Goal: Task Accomplishment & Management: Complete application form

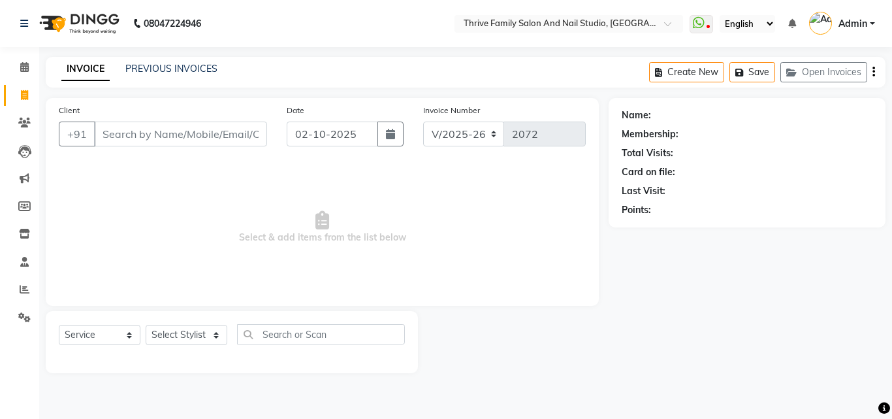
select select "5990"
select select "service"
click at [110, 131] on input "Client" at bounding box center [180, 133] width 173 height 25
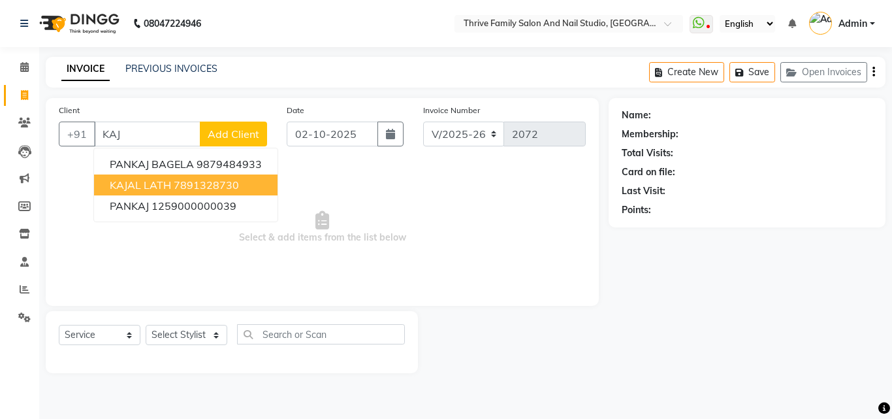
click at [151, 190] on span "KAJAL LATH" at bounding box center [140, 184] width 61 height 13
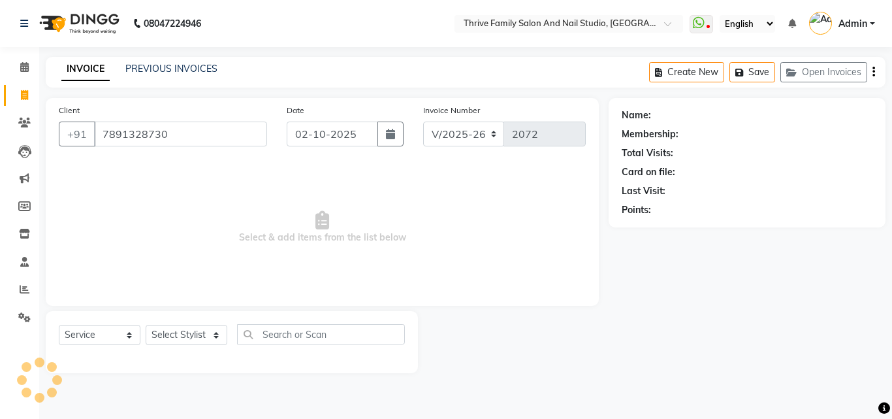
type input "7891328730"
select select "1: Object"
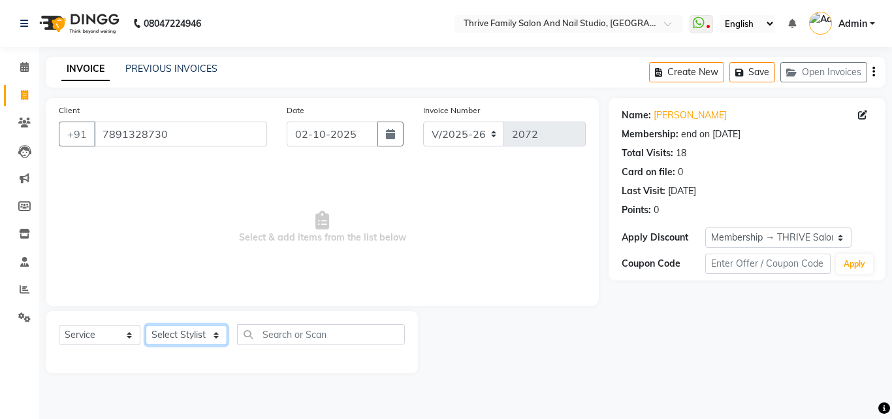
click at [219, 337] on select "Select Stylist [PERSON_NAME] [PERSON_NAME] [PERSON_NAME] Manager [PERSON_NAME] …" at bounding box center [187, 335] width 82 height 20
select select "77558"
click at [146, 325] on select "Select Stylist [PERSON_NAME] [PERSON_NAME] [PERSON_NAME] Manager [PERSON_NAME] …" at bounding box center [187, 335] width 82 height 20
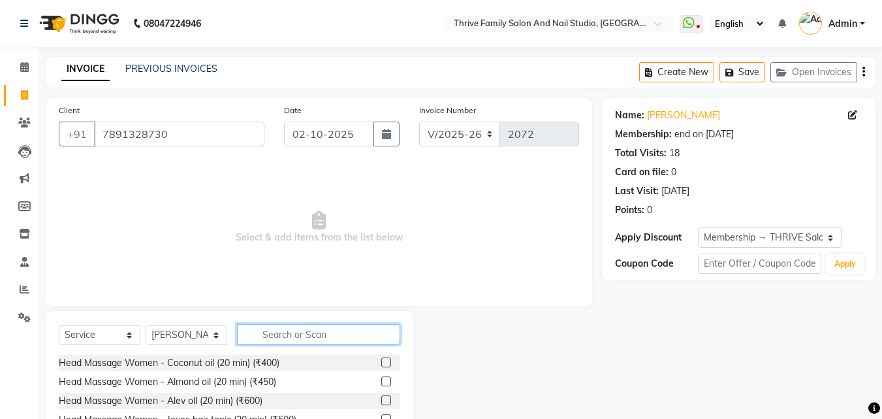
click at [293, 334] on input "text" at bounding box center [318, 334] width 163 height 20
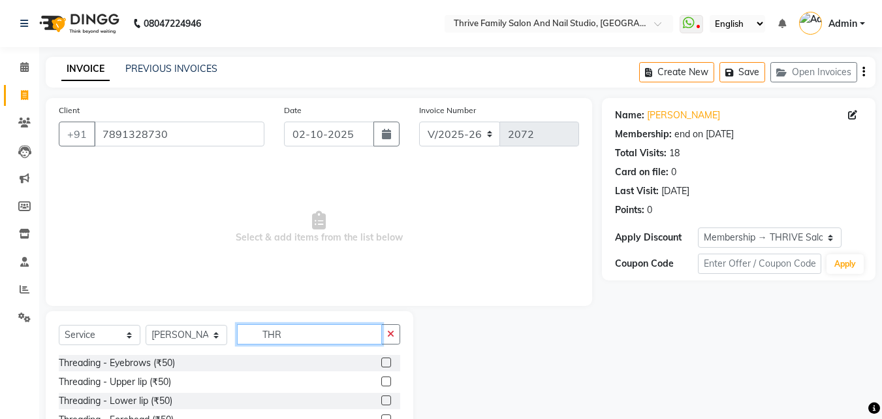
type input "THR"
click at [386, 359] on label at bounding box center [386, 362] width 10 height 10
click at [386, 359] on input "checkbox" at bounding box center [385, 363] width 8 height 8
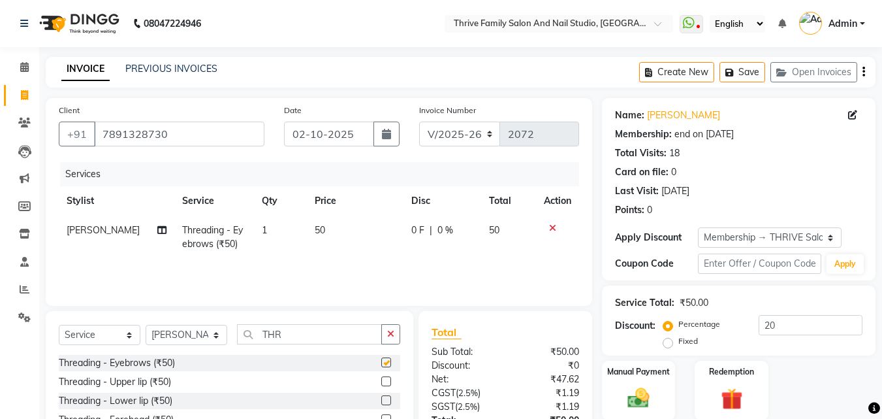
checkbox input "false"
click at [387, 379] on label at bounding box center [386, 381] width 10 height 10
click at [387, 379] on input "checkbox" at bounding box center [385, 382] width 8 height 8
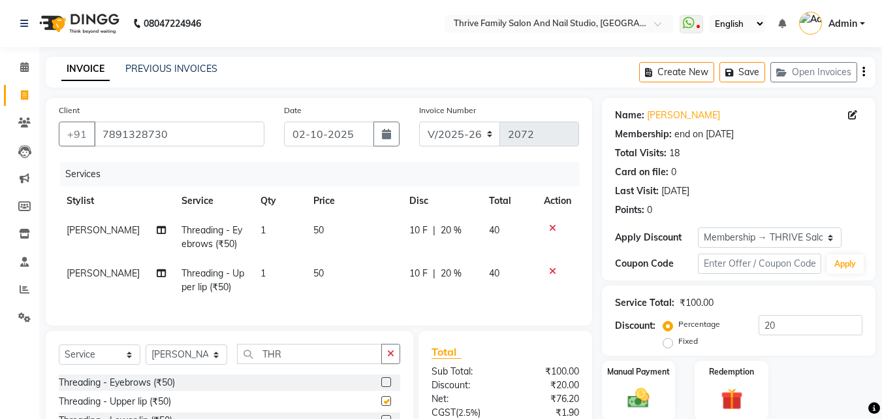
checkbox input "false"
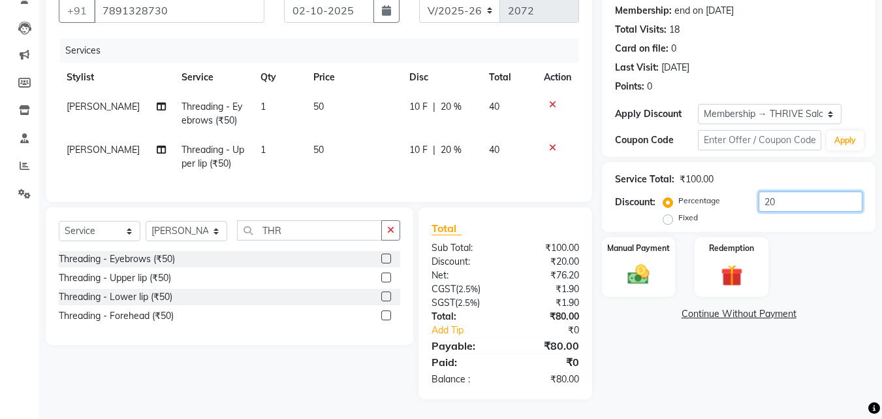
click at [778, 195] on input "20" at bounding box center [811, 201] width 104 height 20
type input "2"
click at [638, 274] on img at bounding box center [639, 274] width 37 height 26
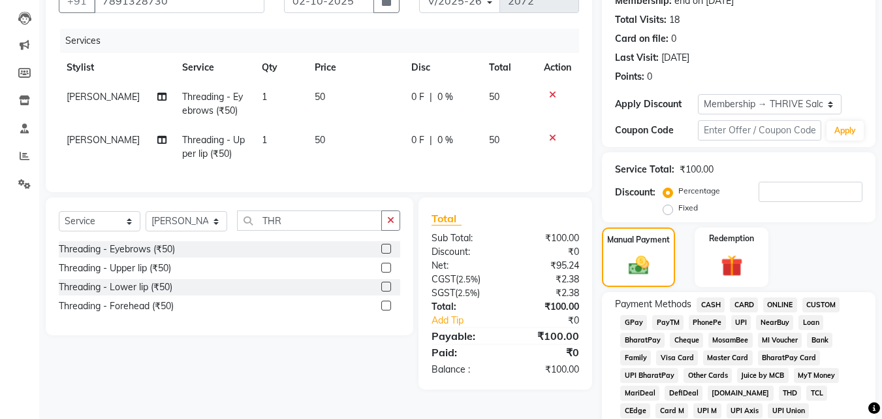
click at [664, 322] on span "PayTM" at bounding box center [668, 322] width 31 height 15
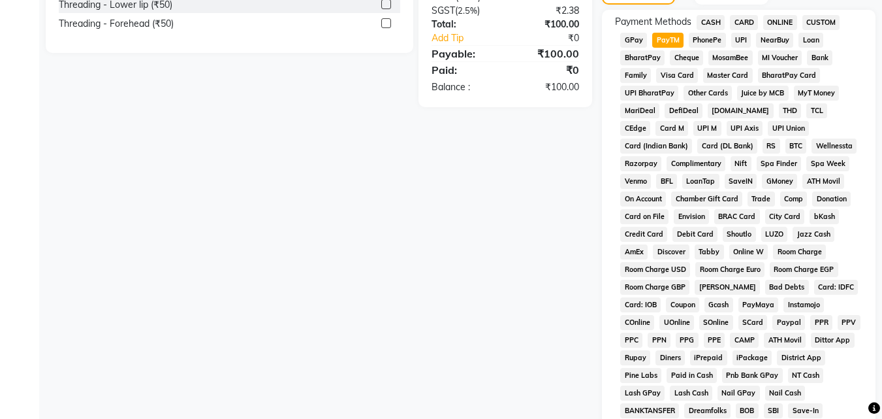
scroll to position [606, 0]
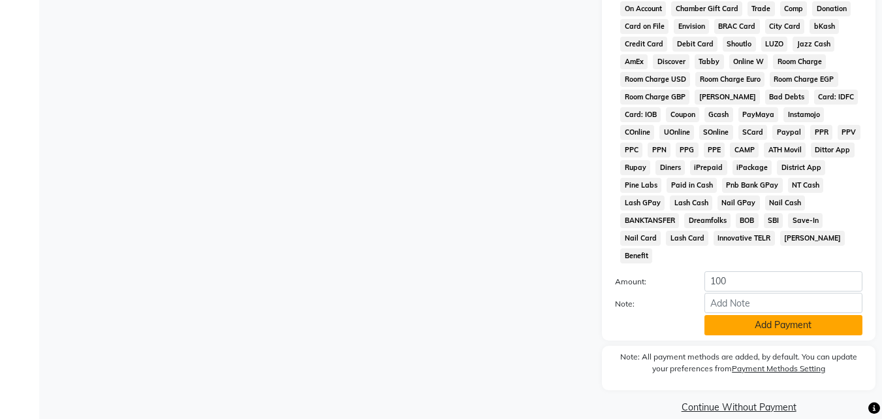
click at [728, 315] on button "Add Payment" at bounding box center [784, 325] width 158 height 20
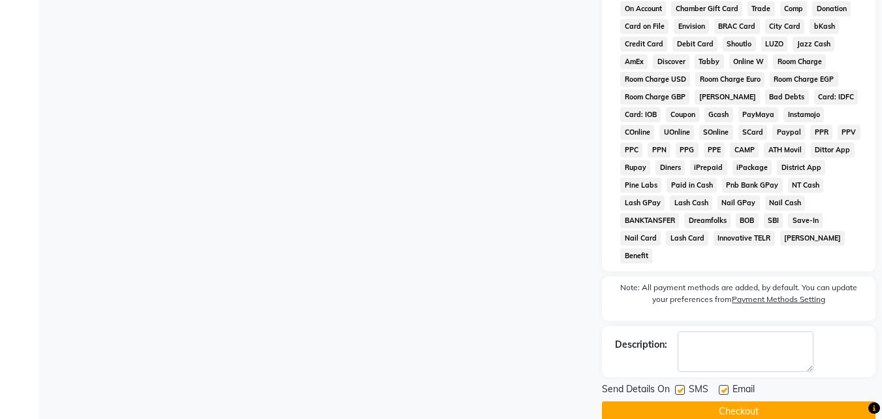
click at [685, 401] on button "Checkout" at bounding box center [739, 411] width 274 height 20
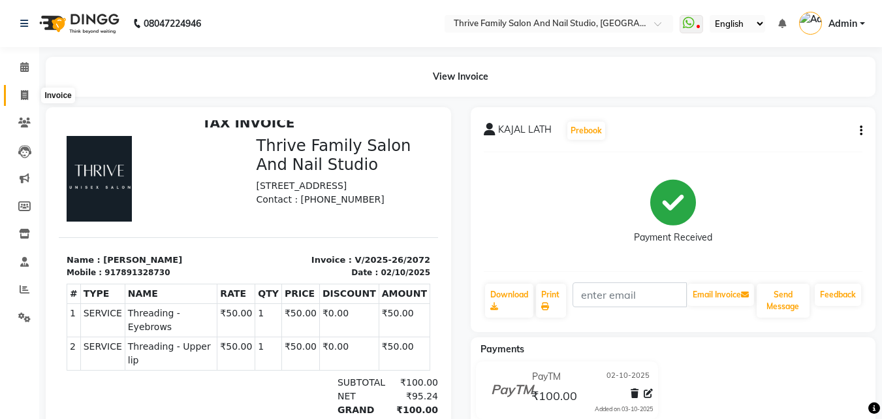
click at [20, 96] on span at bounding box center [24, 95] width 23 height 15
select select "service"
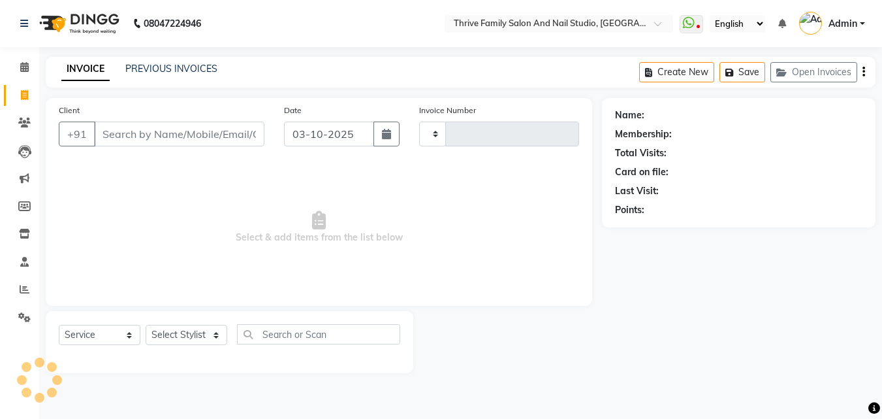
type input "2073"
select select "5990"
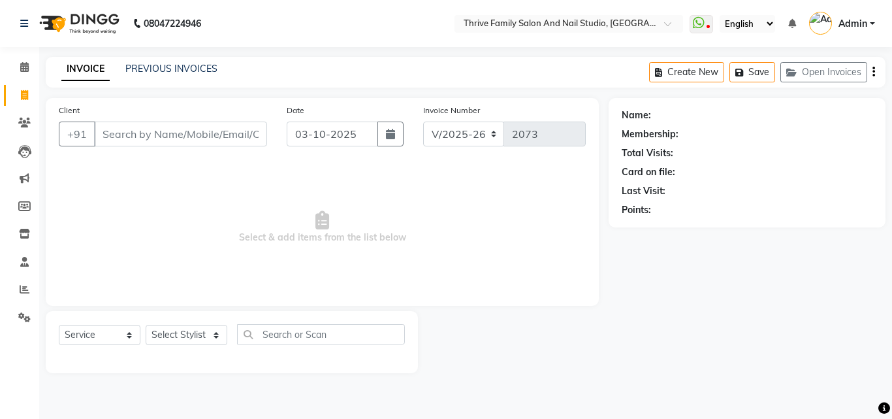
click at [194, 133] on input "Client" at bounding box center [180, 133] width 173 height 25
type input "9082156784"
click at [248, 132] on span "Add Client" at bounding box center [234, 133] width 52 height 13
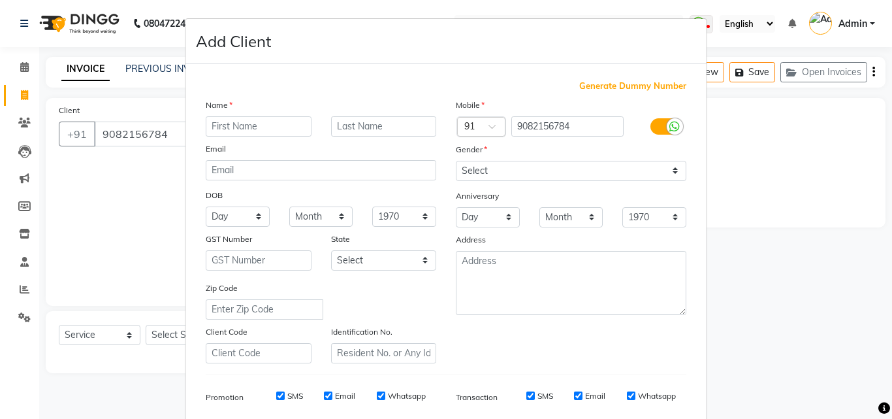
click at [251, 126] on input "text" at bounding box center [259, 126] width 106 height 20
type input "[PERSON_NAME]"
click at [670, 167] on select "Select [DEMOGRAPHIC_DATA] [DEMOGRAPHIC_DATA] Other Prefer Not To Say" at bounding box center [571, 171] width 231 height 20
select select "[DEMOGRAPHIC_DATA]"
click at [456, 161] on select "Select [DEMOGRAPHIC_DATA] [DEMOGRAPHIC_DATA] Other Prefer Not To Say" at bounding box center [571, 171] width 231 height 20
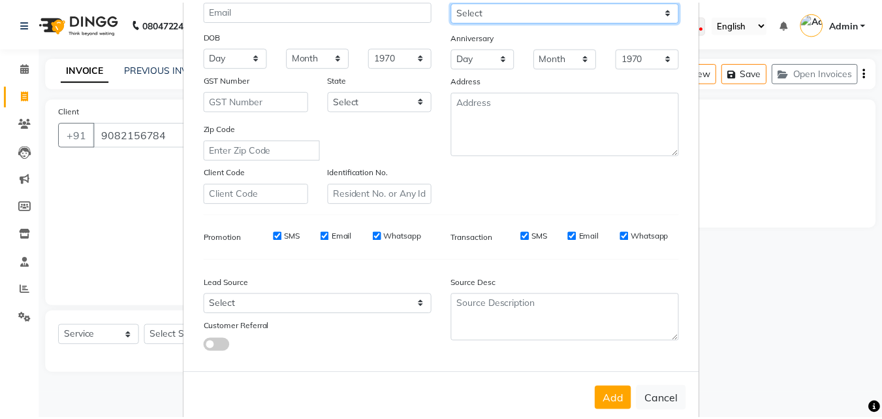
scroll to position [184, 0]
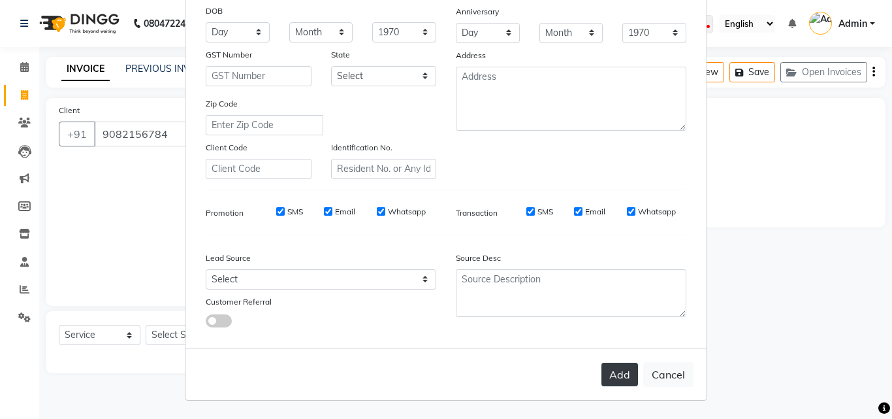
click at [606, 373] on button "Add" at bounding box center [620, 375] width 37 height 24
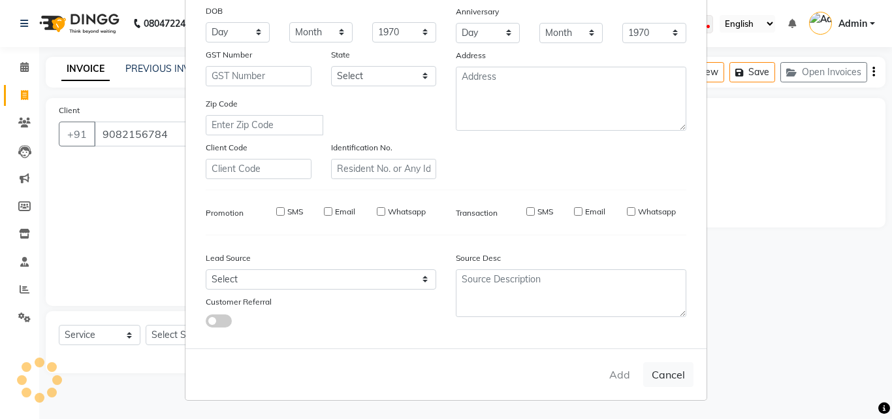
select select
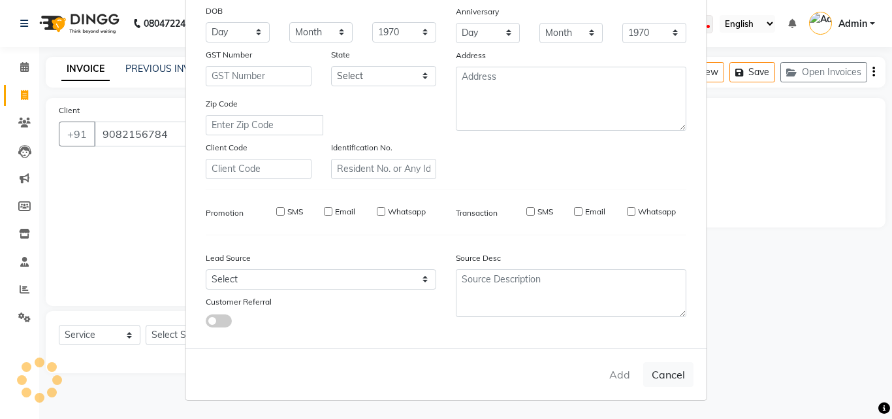
select select
checkbox input "false"
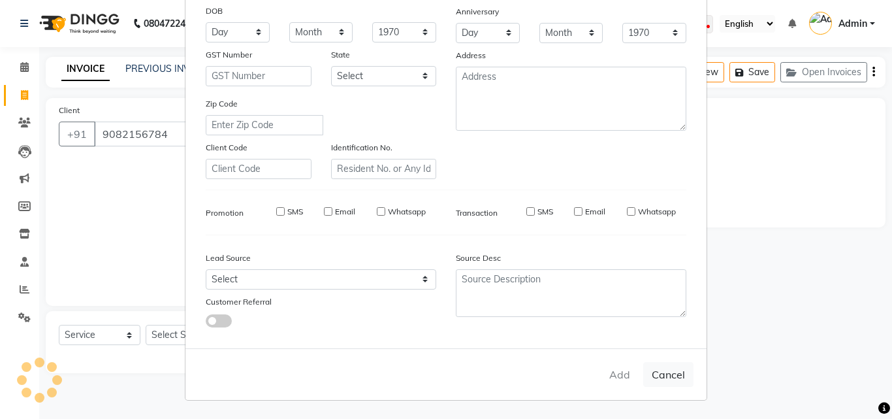
checkbox input "false"
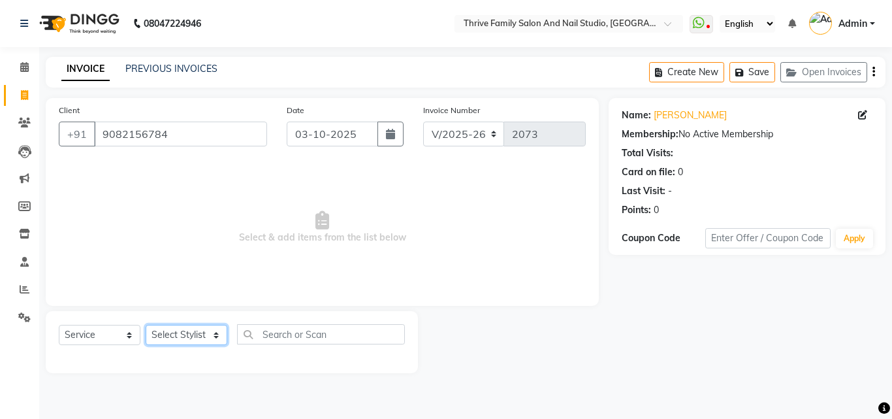
click at [215, 325] on select "Select Stylist [PERSON_NAME] [PERSON_NAME] [PERSON_NAME] Manager [PERSON_NAME] …" at bounding box center [187, 335] width 82 height 20
select select "77558"
click at [146, 325] on select "Select Stylist [PERSON_NAME] [PERSON_NAME] [PERSON_NAME] Manager [PERSON_NAME] …" at bounding box center [187, 335] width 82 height 20
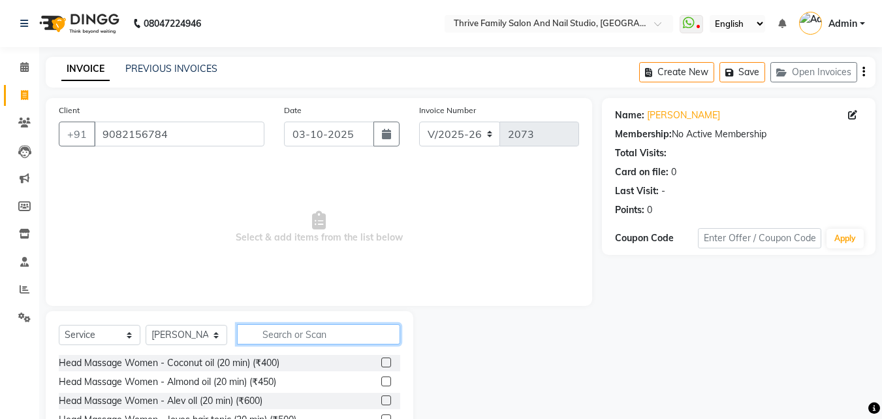
click at [288, 334] on input "text" at bounding box center [318, 334] width 163 height 20
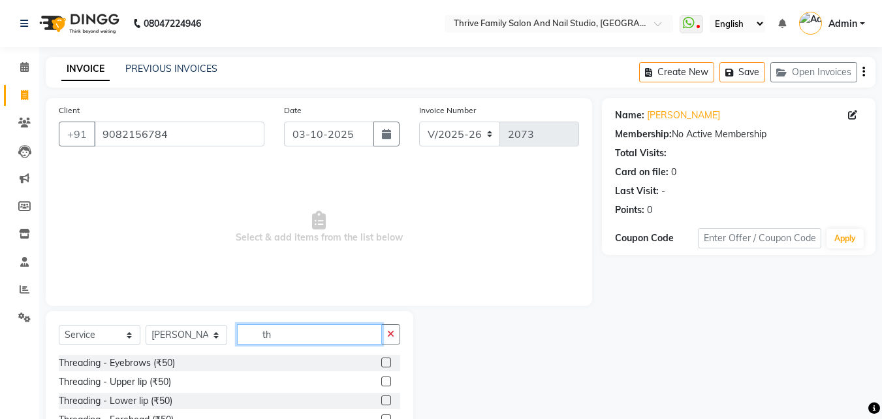
type input "th"
click at [381, 363] on label at bounding box center [386, 362] width 10 height 10
click at [381, 363] on input "checkbox" at bounding box center [385, 363] width 8 height 8
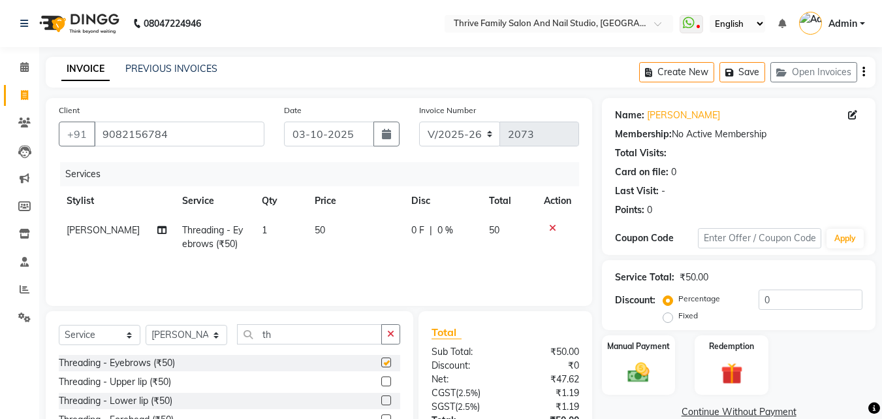
checkbox input "false"
click at [381, 380] on label at bounding box center [386, 381] width 10 height 10
click at [381, 380] on input "checkbox" at bounding box center [385, 382] width 8 height 8
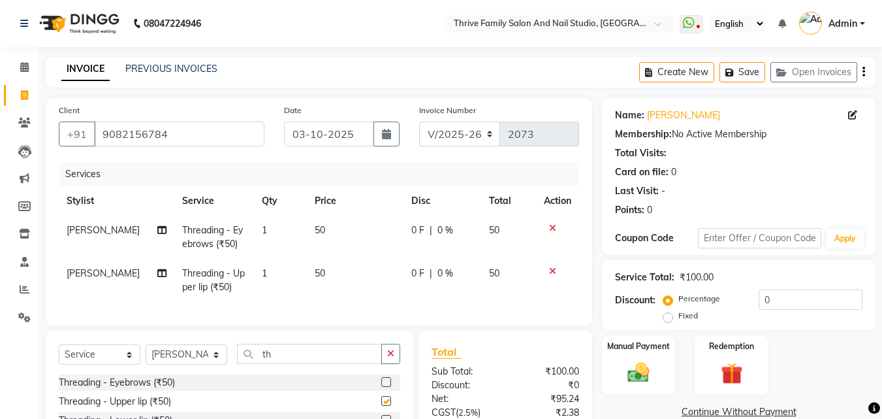
checkbox input "false"
click at [628, 365] on img at bounding box center [639, 372] width 37 height 26
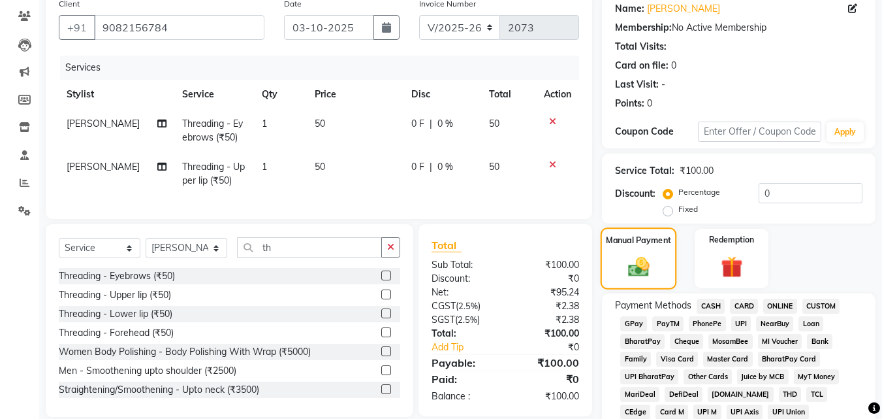
scroll to position [107, 0]
click at [666, 325] on span "PayTM" at bounding box center [668, 322] width 31 height 15
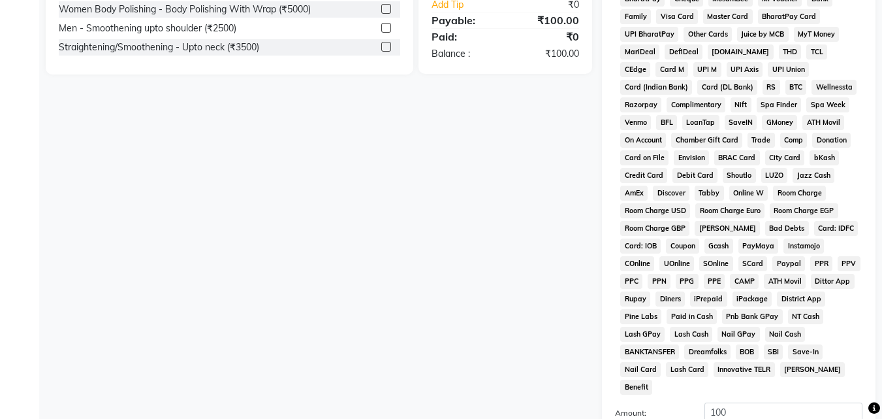
scroll to position [580, 0]
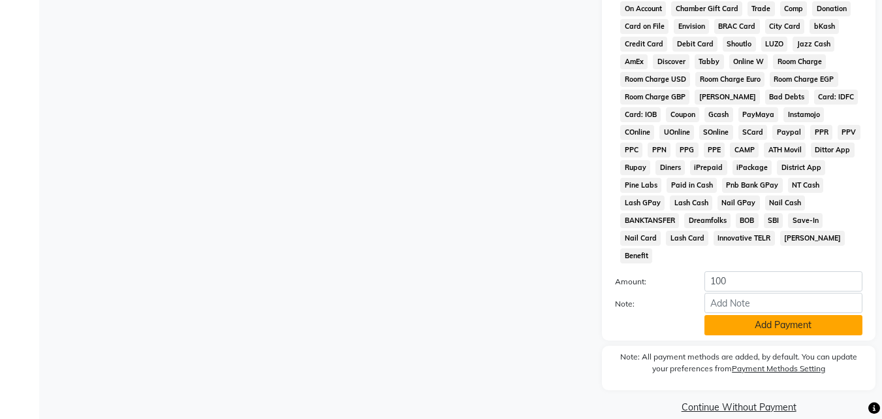
click at [763, 315] on button "Add Payment" at bounding box center [784, 325] width 158 height 20
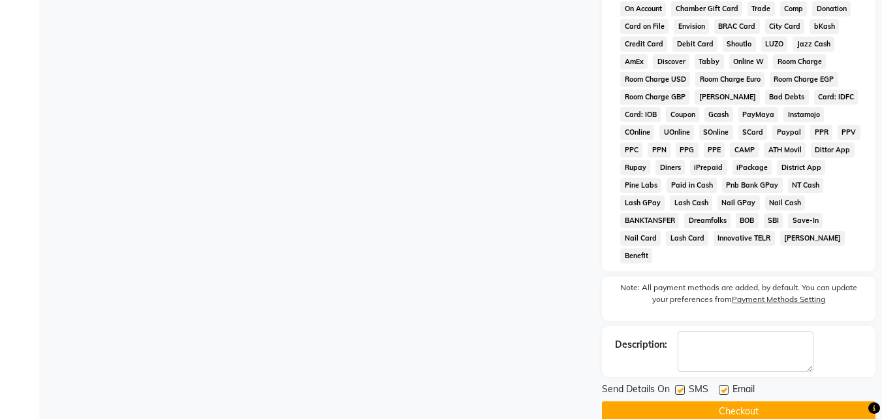
click at [776, 401] on button "Checkout" at bounding box center [739, 411] width 274 height 20
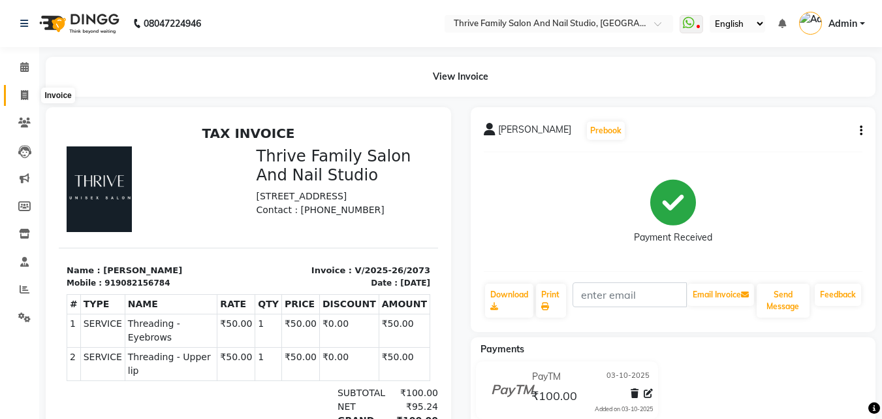
click at [24, 88] on span at bounding box center [24, 95] width 23 height 15
select select "5990"
select select "service"
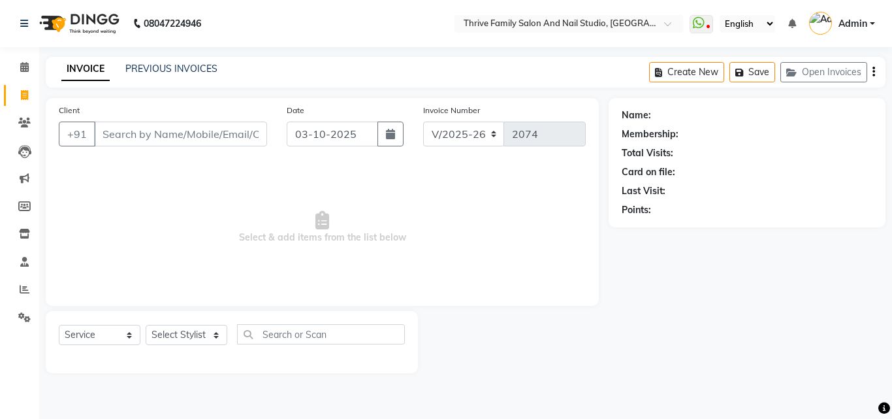
click at [146, 129] on input "Client" at bounding box center [180, 133] width 173 height 25
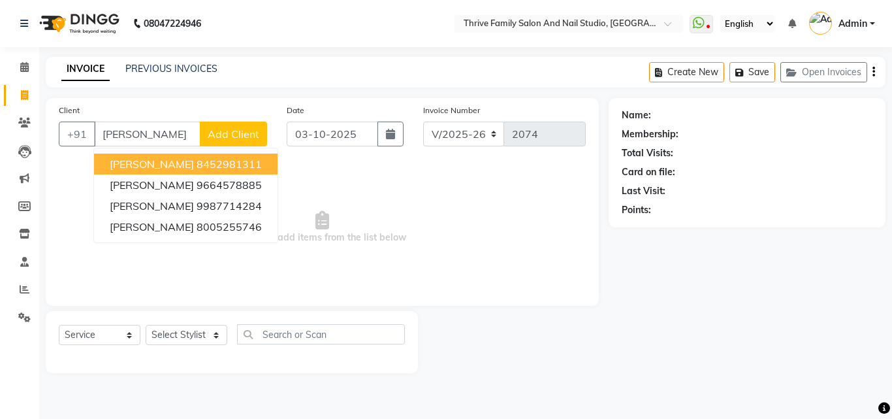
click at [197, 165] on ngb-highlight "8452981311" at bounding box center [229, 163] width 65 height 13
type input "8452981311"
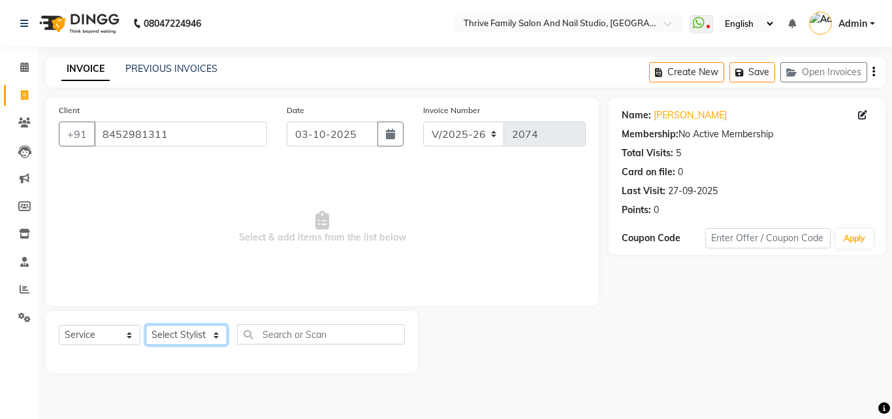
click at [201, 334] on select "Select Stylist [PERSON_NAME] [PERSON_NAME] [PERSON_NAME] Manager [PERSON_NAME] …" at bounding box center [187, 335] width 82 height 20
select select "43133"
click at [146, 325] on select "Select Stylist [PERSON_NAME] [PERSON_NAME] [PERSON_NAME] Manager [PERSON_NAME] …" at bounding box center [187, 335] width 82 height 20
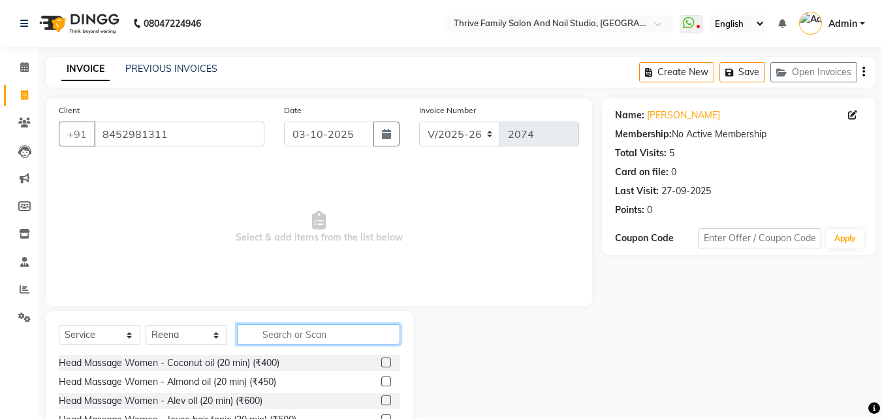
click at [297, 334] on input "text" at bounding box center [318, 334] width 163 height 20
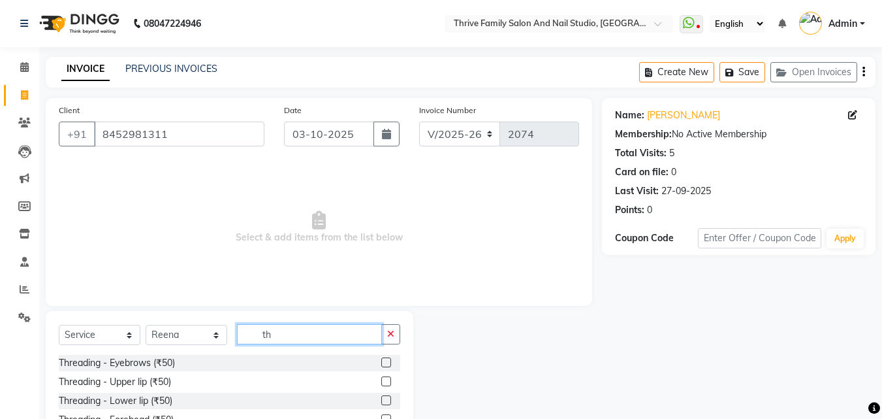
type input "th"
click at [371, 363] on div "Threading - Eyebrows (₹50)" at bounding box center [230, 363] width 342 height 16
click at [381, 362] on label at bounding box center [386, 362] width 10 height 10
click at [381, 362] on input "checkbox" at bounding box center [385, 363] width 8 height 8
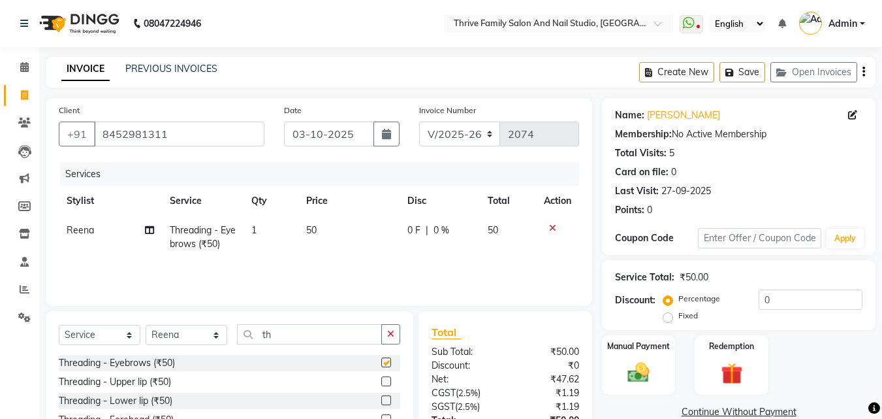
checkbox input "false"
drag, startPoint x: 394, startPoint y: 336, endPoint x: 327, endPoint y: 335, distance: 66.6
click at [327, 335] on div "th" at bounding box center [319, 334] width 163 height 20
click at [327, 335] on input "th" at bounding box center [309, 334] width 145 height 20
type input "t"
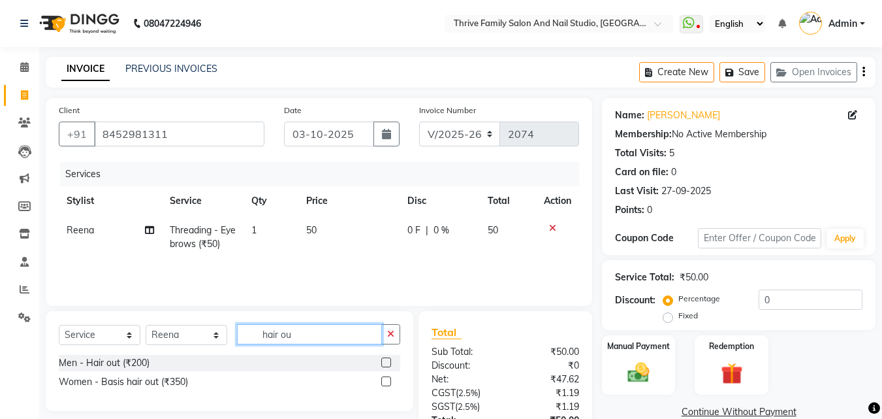
click at [346, 337] on input "hair ou" at bounding box center [309, 334] width 145 height 20
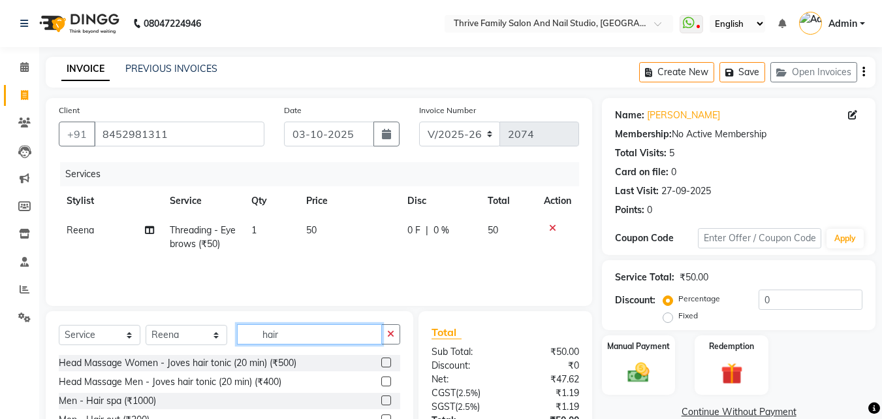
type input "hair"
click at [381, 357] on label at bounding box center [386, 362] width 10 height 10
click at [381, 359] on input "checkbox" at bounding box center [385, 363] width 8 height 8
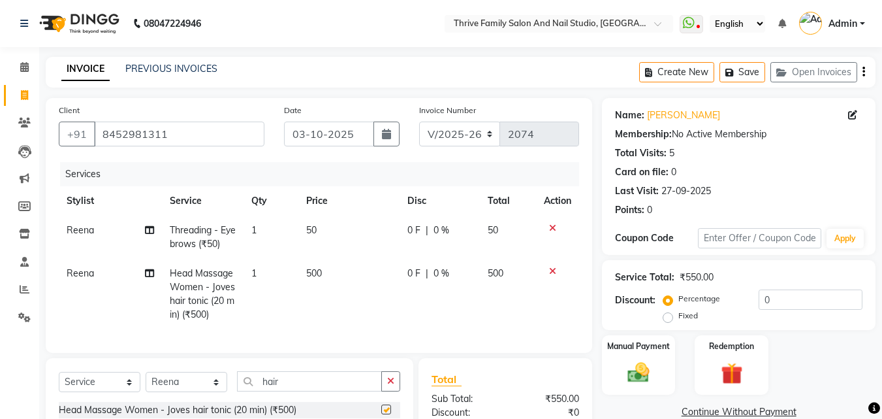
checkbox input "false"
click at [636, 359] on img at bounding box center [639, 372] width 37 height 26
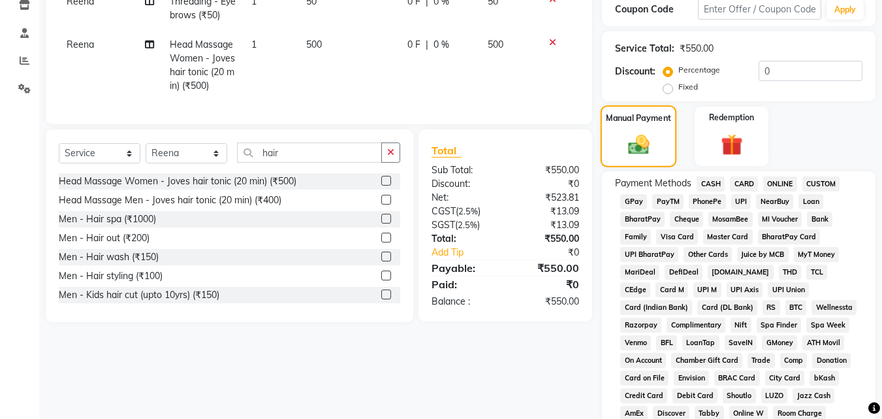
scroll to position [238, 0]
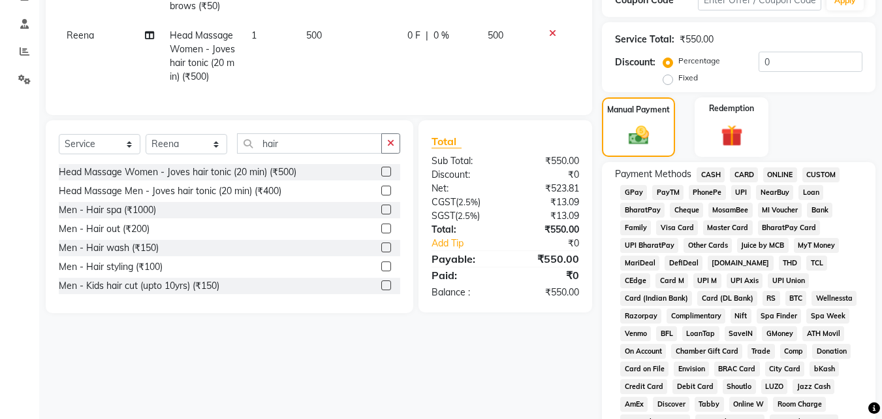
click at [664, 195] on span "PayTM" at bounding box center [668, 192] width 31 height 15
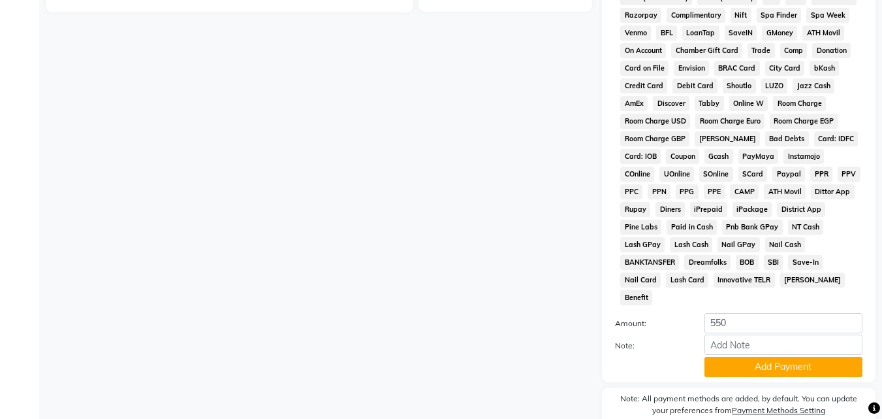
scroll to position [580, 0]
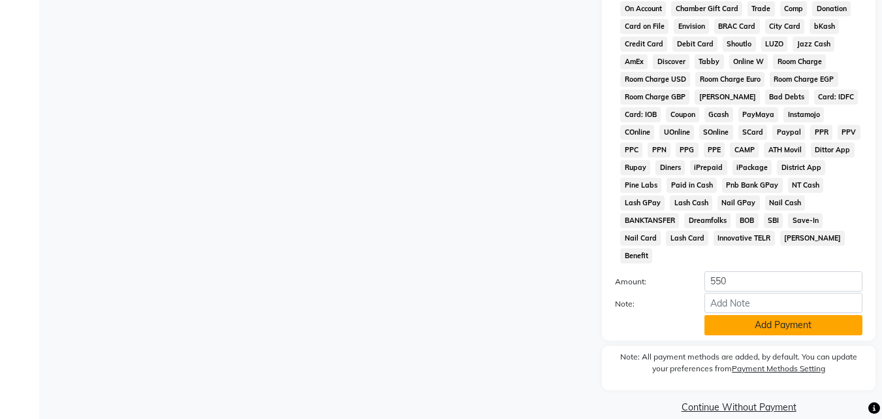
click at [740, 315] on button "Add Payment" at bounding box center [784, 325] width 158 height 20
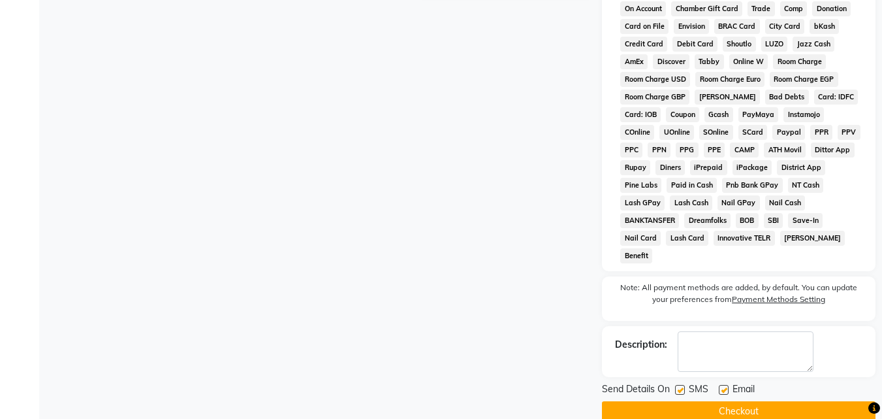
click at [755, 401] on button "Checkout" at bounding box center [739, 411] width 274 height 20
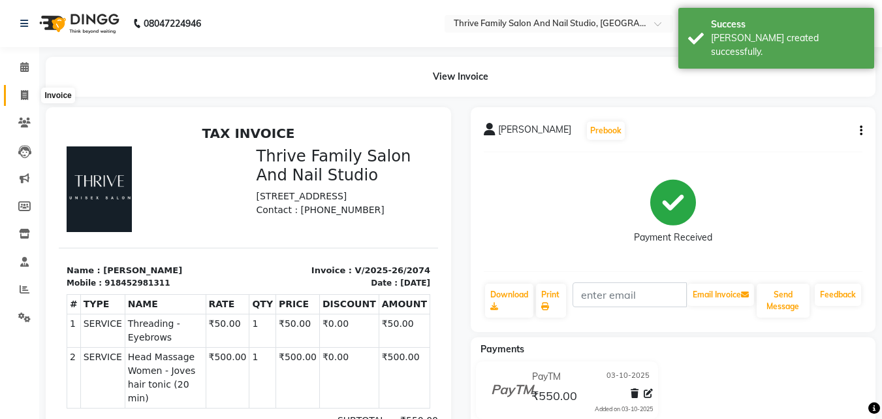
click at [19, 94] on span at bounding box center [24, 95] width 23 height 15
select select "5990"
select select "service"
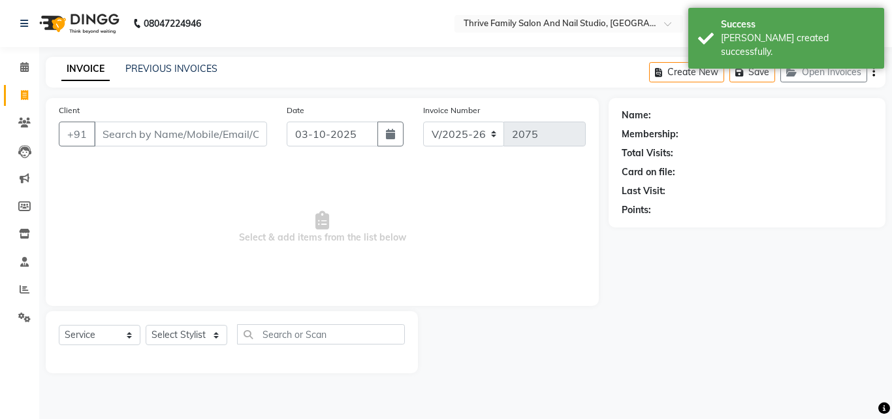
click at [120, 135] on input "Client" at bounding box center [180, 133] width 173 height 25
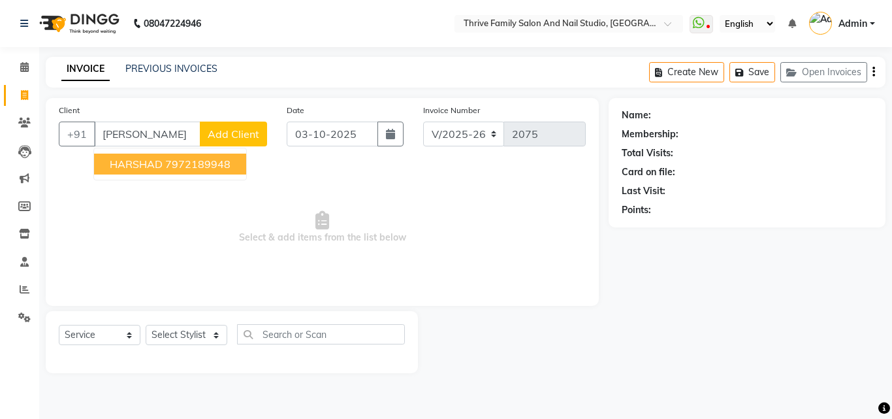
click at [174, 163] on ngb-highlight "7972189948" at bounding box center [197, 163] width 65 height 13
type input "7972189948"
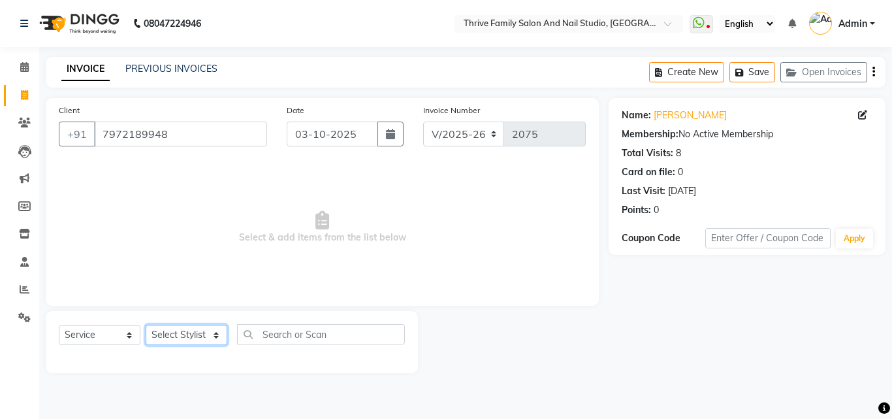
click at [214, 331] on select "Select Stylist [PERSON_NAME] [PERSON_NAME] [PERSON_NAME] Manager [PERSON_NAME] …" at bounding box center [187, 335] width 82 height 20
select select "43275"
click at [146, 325] on select "Select Stylist [PERSON_NAME] [PERSON_NAME] [PERSON_NAME] Manager [PERSON_NAME] …" at bounding box center [187, 335] width 82 height 20
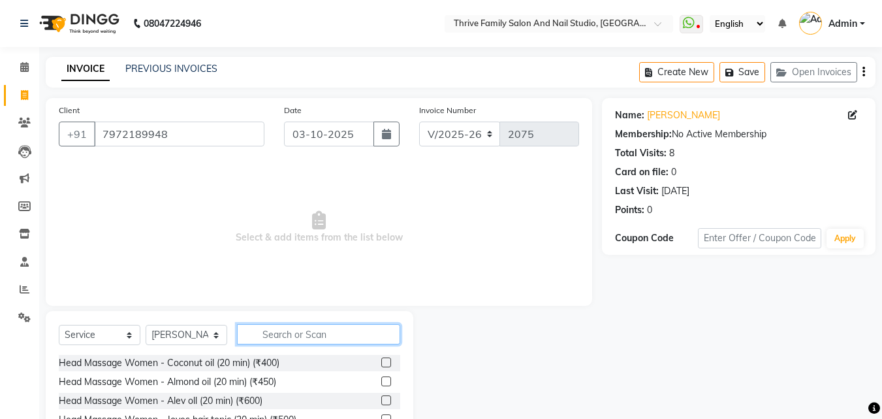
click at [333, 329] on input "text" at bounding box center [318, 334] width 163 height 20
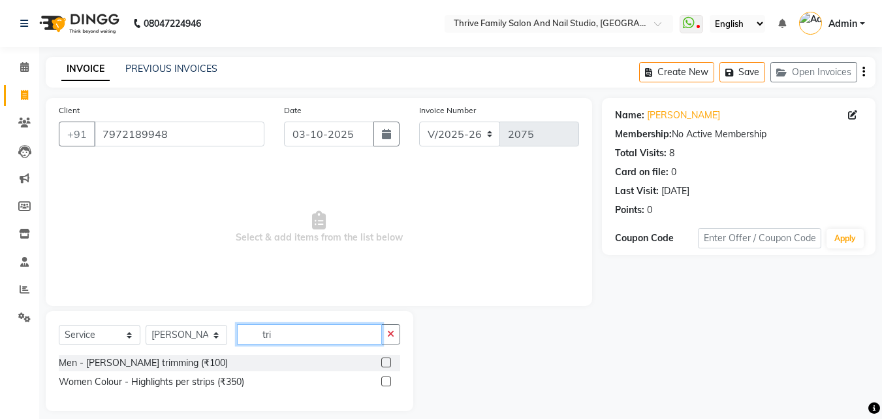
type input "tri"
click at [388, 359] on label at bounding box center [386, 362] width 10 height 10
click at [388, 359] on input "checkbox" at bounding box center [385, 363] width 8 height 8
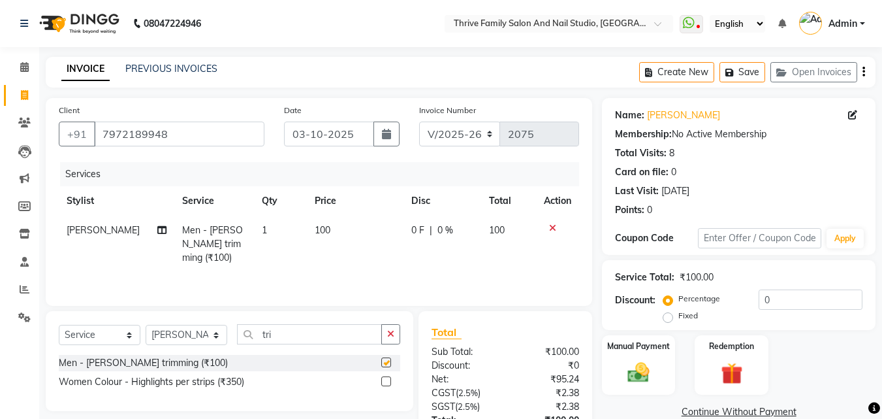
checkbox input "false"
click at [626, 370] on img at bounding box center [639, 372] width 37 height 26
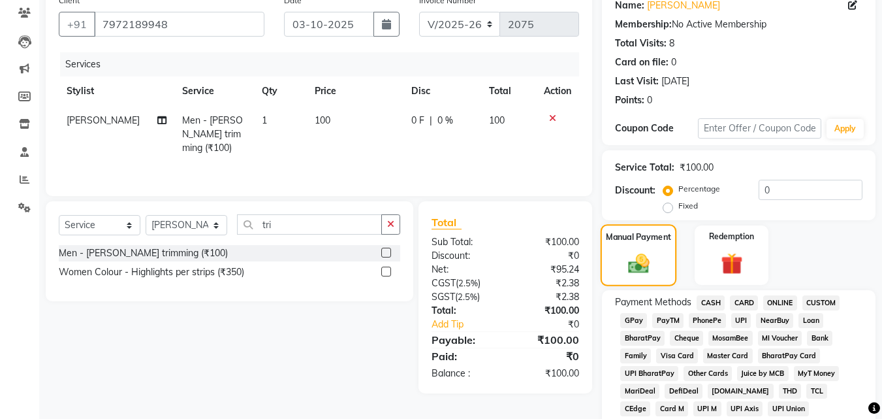
scroll to position [111, 0]
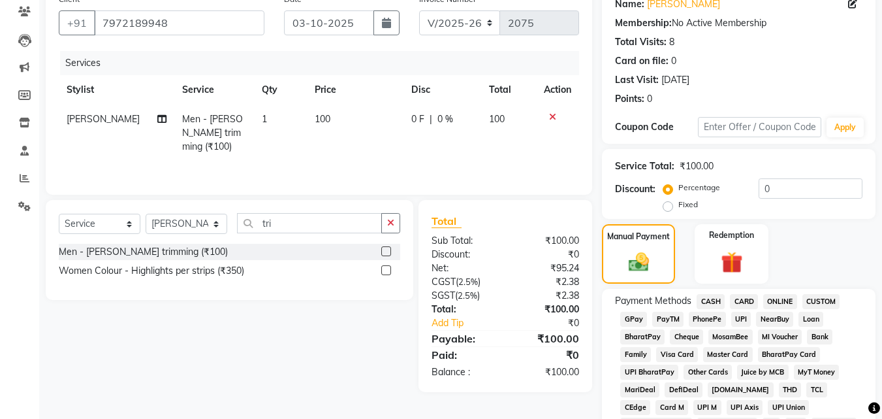
click at [666, 319] on span "PayTM" at bounding box center [668, 319] width 31 height 15
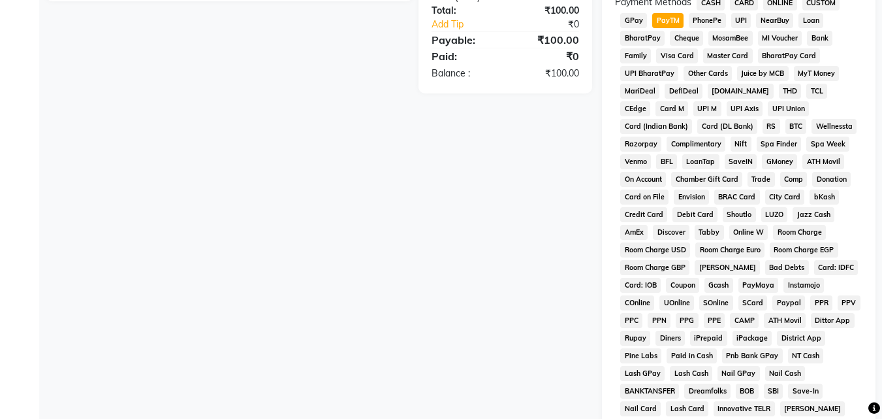
scroll to position [580, 0]
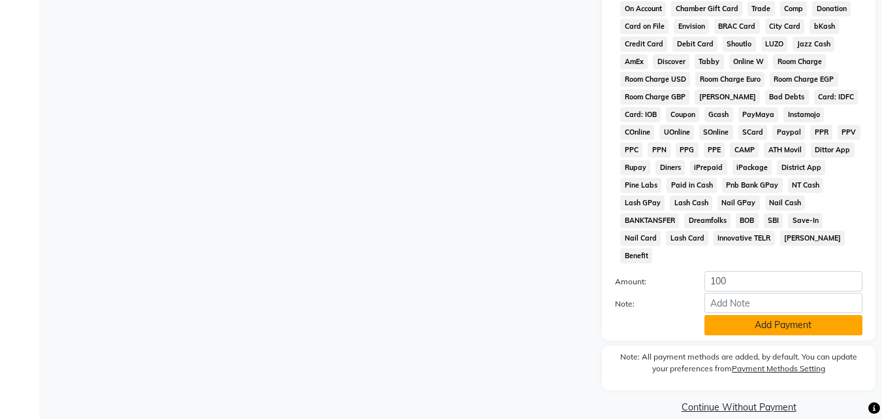
click at [741, 315] on button "Add Payment" at bounding box center [784, 325] width 158 height 20
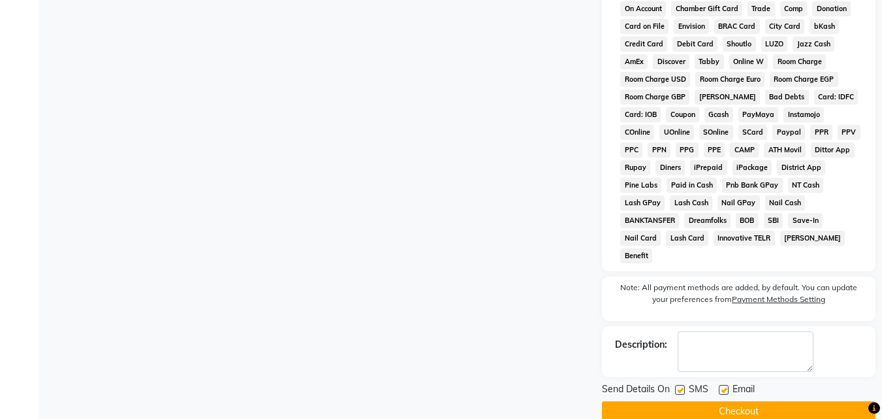
click at [743, 401] on button "Checkout" at bounding box center [739, 411] width 274 height 20
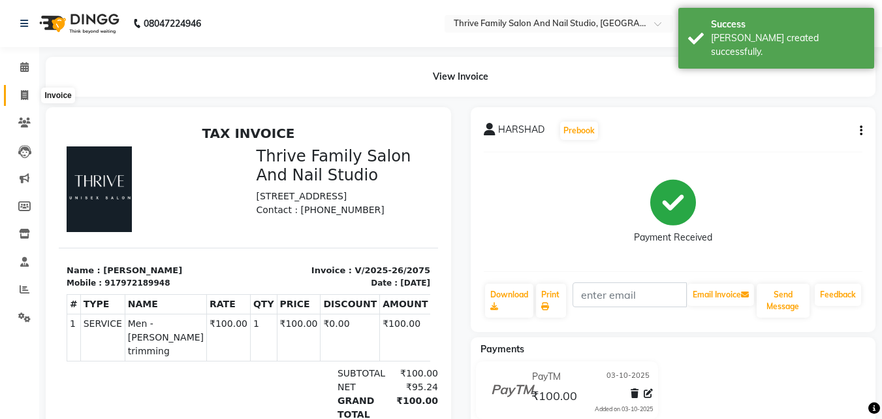
click at [27, 98] on icon at bounding box center [24, 95] width 7 height 10
select select "5990"
select select "service"
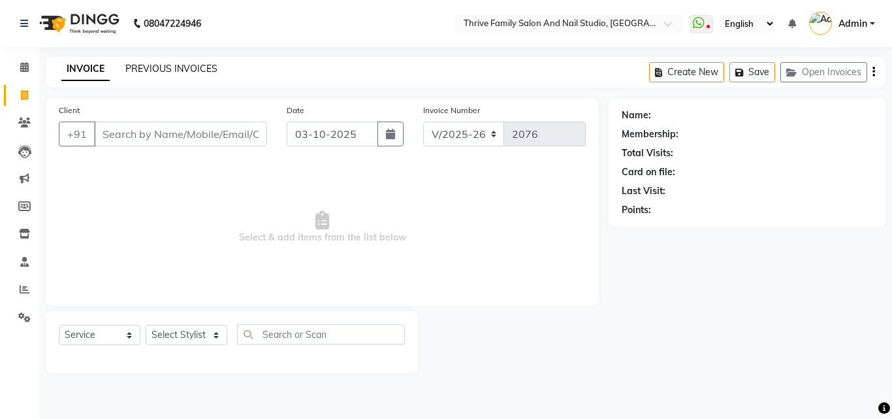
click at [138, 65] on link "PREVIOUS INVOICES" at bounding box center [171, 69] width 92 height 12
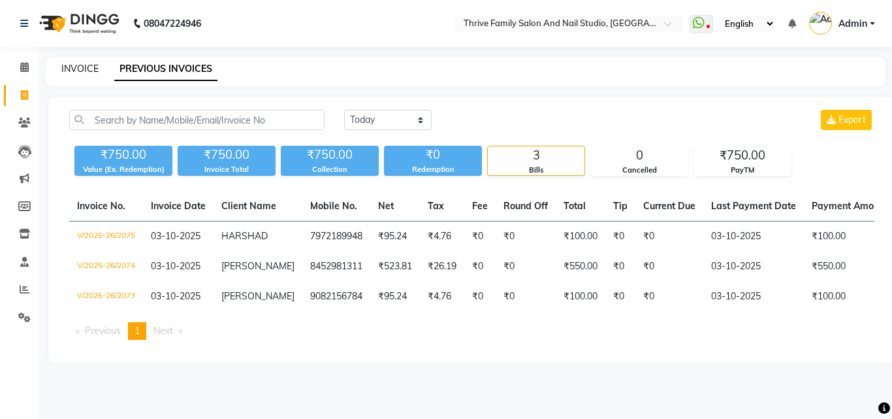
click at [80, 70] on link "INVOICE" at bounding box center [79, 69] width 37 height 12
select select "5990"
select select "service"
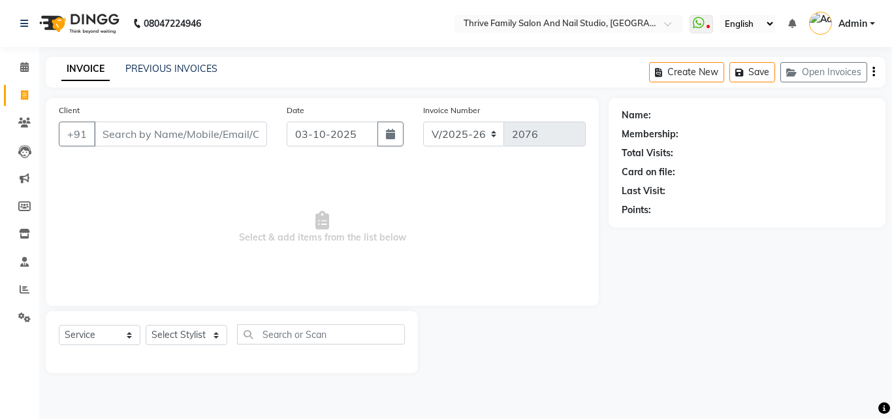
click at [143, 132] on input "Client" at bounding box center [180, 133] width 173 height 25
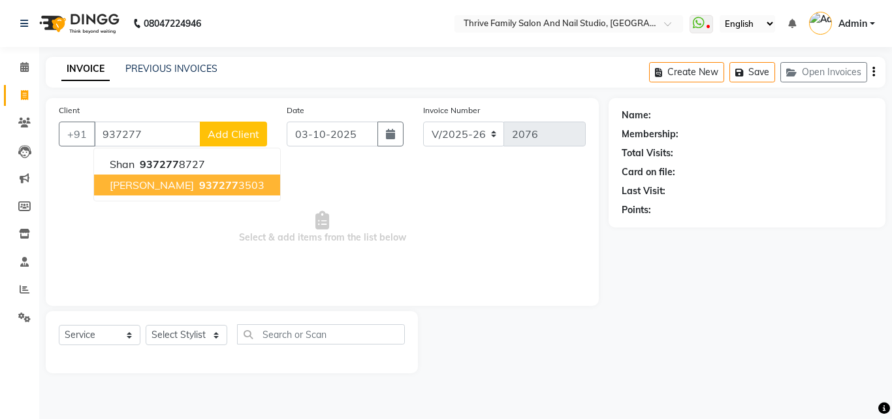
click at [212, 174] on button "[PERSON_NAME] 937277 3503" at bounding box center [187, 184] width 186 height 21
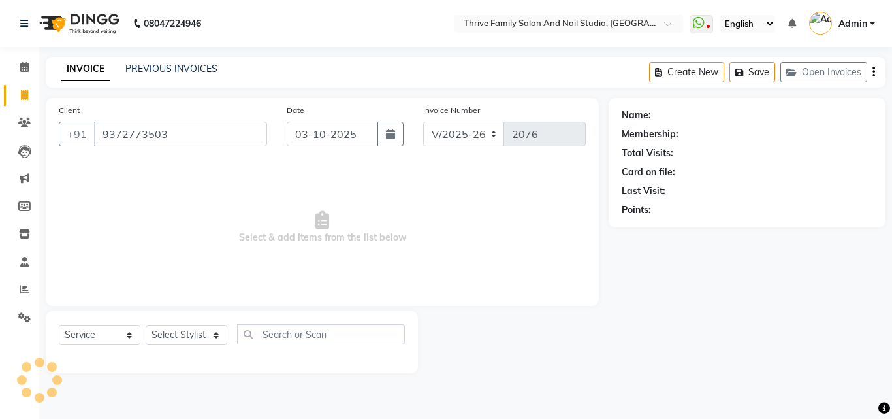
type input "9372773503"
click at [201, 331] on select "Select Stylist [PERSON_NAME] [PERSON_NAME] [PERSON_NAME] Manager [PERSON_NAME] …" at bounding box center [187, 335] width 82 height 20
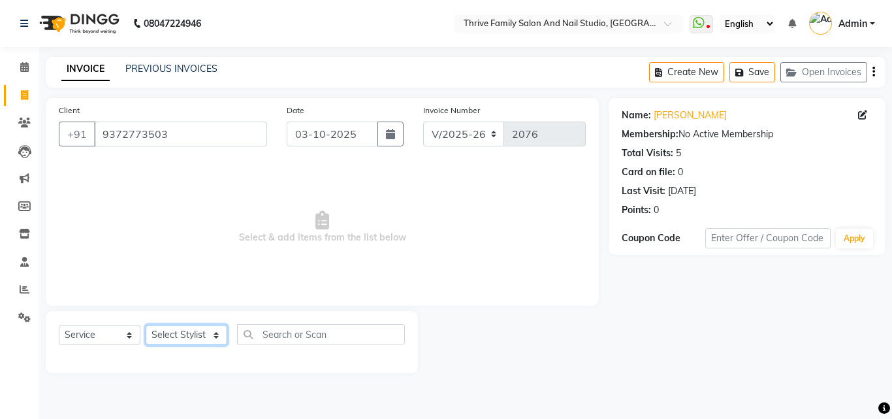
select select "68916"
click at [146, 325] on select "Select Stylist [PERSON_NAME] [PERSON_NAME] [PERSON_NAME] Manager [PERSON_NAME] …" at bounding box center [187, 335] width 82 height 20
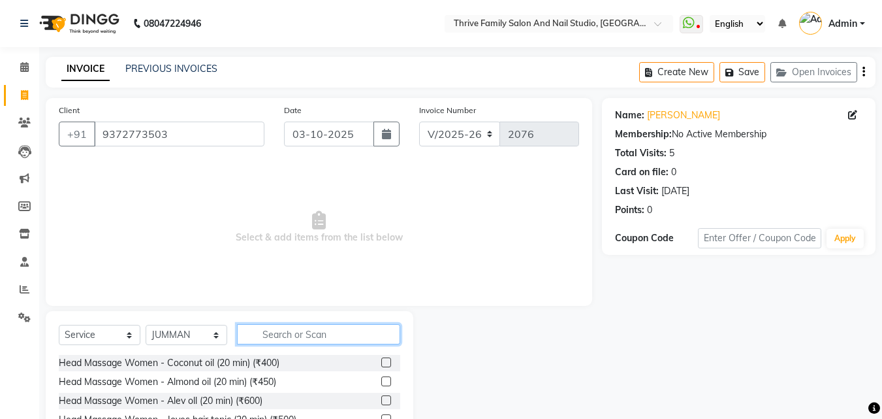
click at [286, 334] on input "text" at bounding box center [318, 334] width 163 height 20
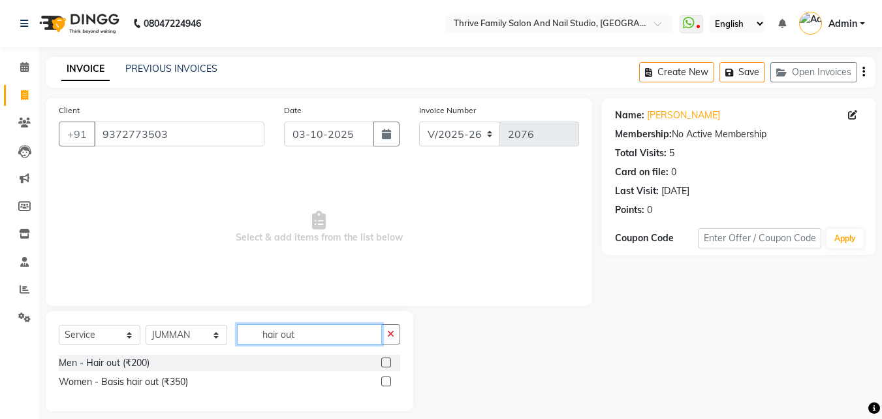
type input "hair out"
click at [380, 364] on div "Men - Hair out (₹200)" at bounding box center [230, 363] width 342 height 16
click at [384, 361] on label at bounding box center [386, 362] width 10 height 10
click at [384, 361] on input "checkbox" at bounding box center [385, 363] width 8 height 8
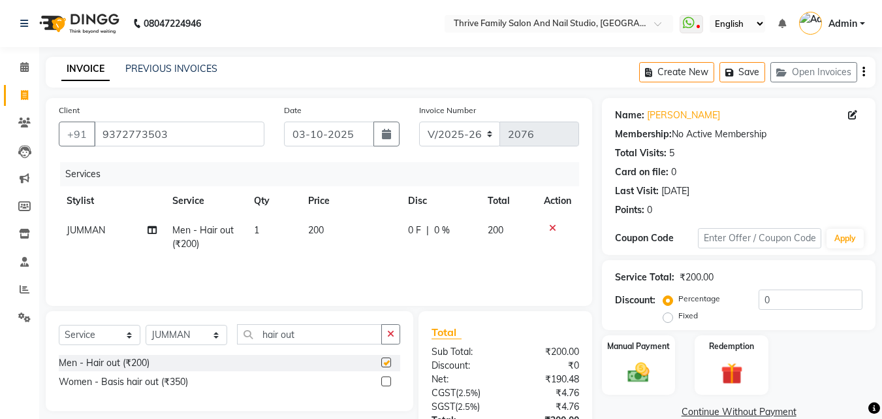
checkbox input "false"
click at [354, 339] on input "hair out" at bounding box center [309, 334] width 145 height 20
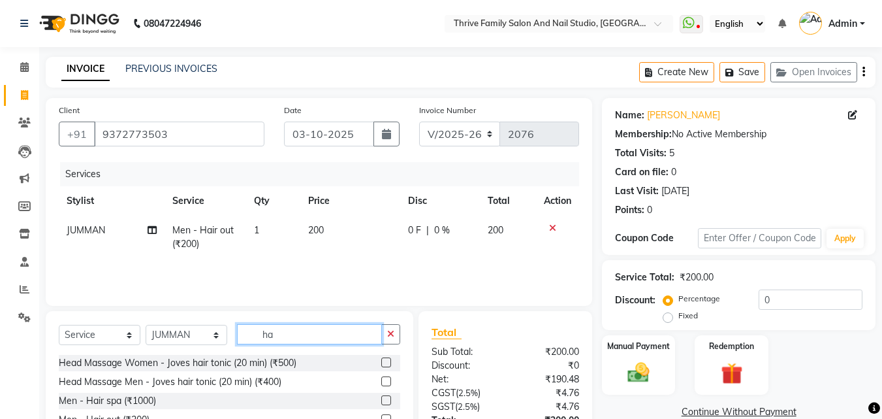
type input "h"
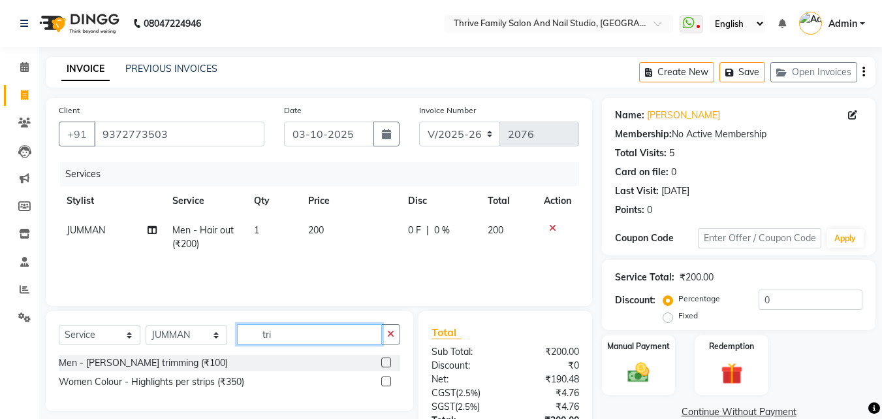
type input "tri"
click at [384, 358] on label at bounding box center [386, 362] width 10 height 10
click at [384, 359] on input "checkbox" at bounding box center [385, 363] width 8 height 8
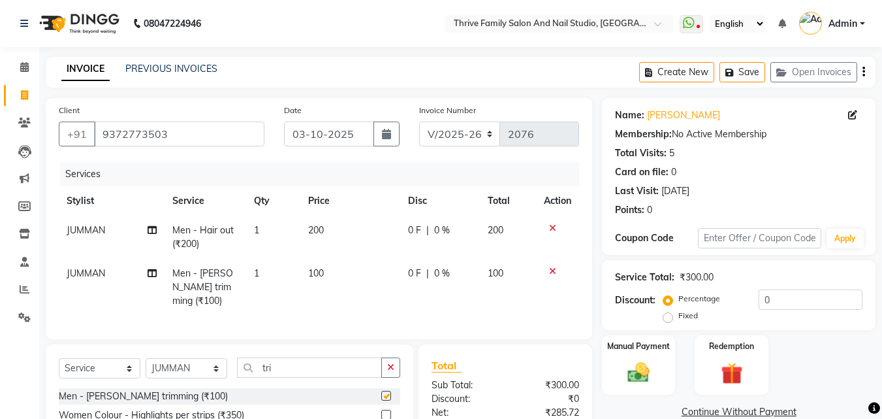
checkbox input "false"
click at [637, 376] on img at bounding box center [639, 372] width 37 height 26
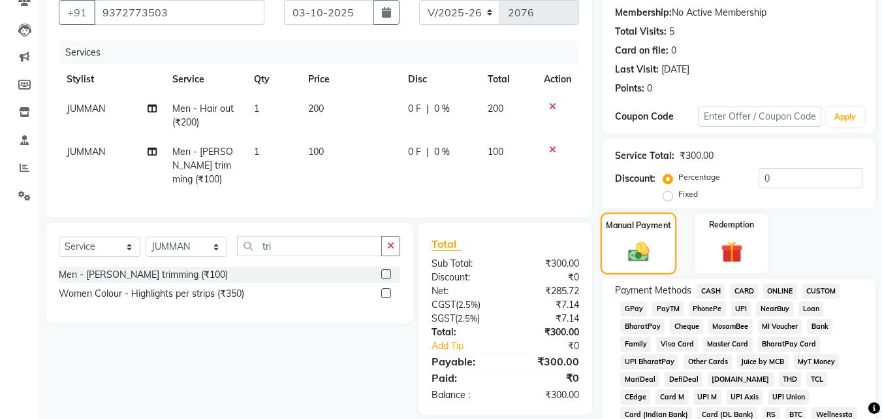
scroll to position [125, 0]
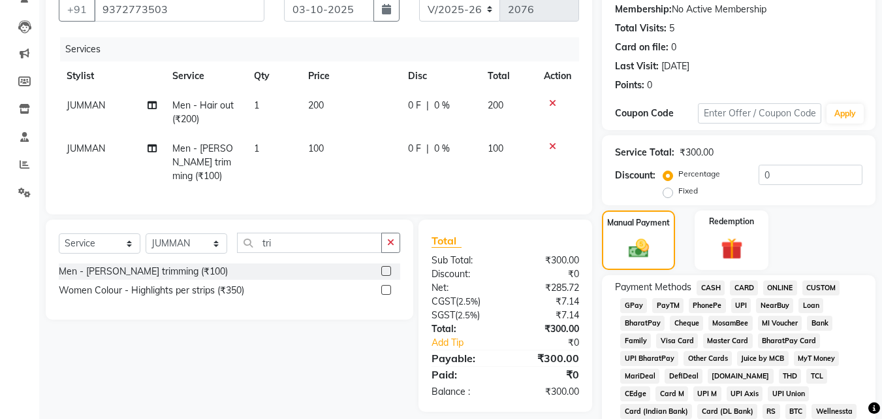
click at [665, 302] on span "PayTM" at bounding box center [668, 305] width 31 height 15
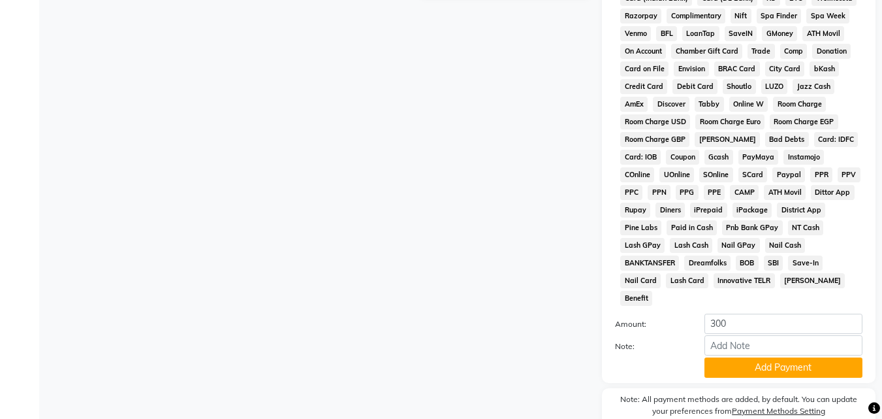
scroll to position [580, 0]
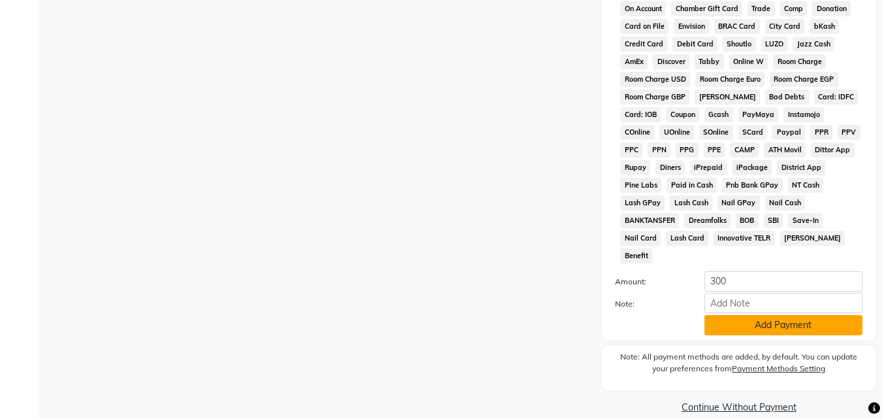
click at [746, 315] on button "Add Payment" at bounding box center [784, 325] width 158 height 20
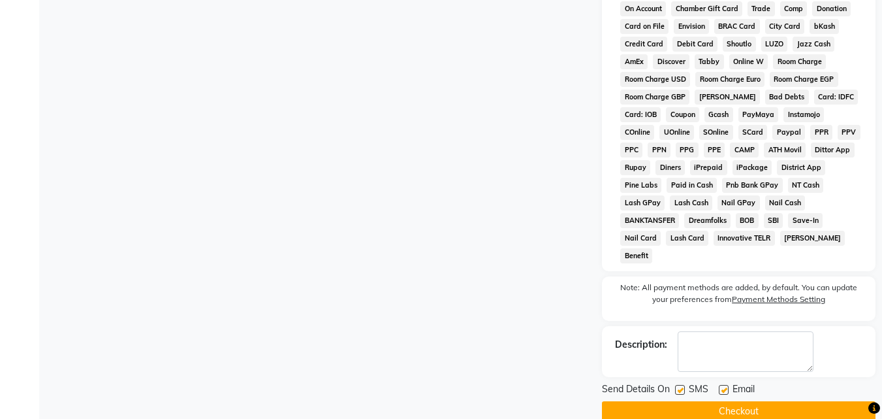
click at [749, 401] on button "Checkout" at bounding box center [739, 411] width 274 height 20
